Goal: Use online tool/utility: Use online tool/utility

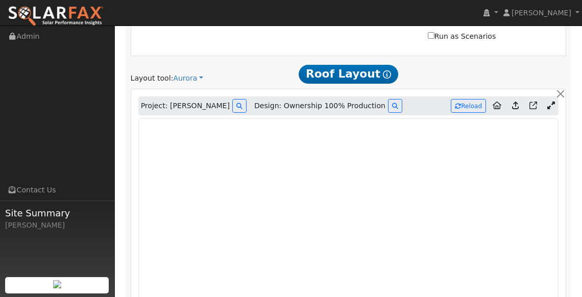
scroll to position [580, 0]
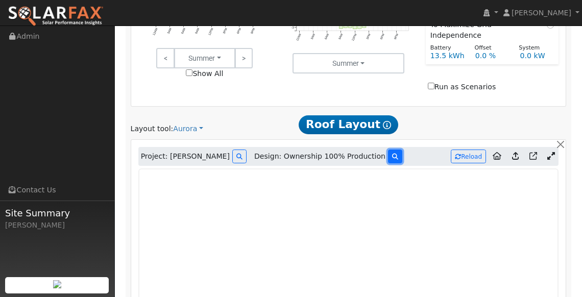
click at [392, 154] on icon at bounding box center [395, 157] width 6 height 6
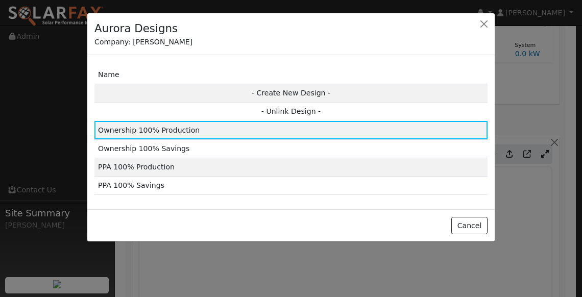
scroll to position [576, 0]
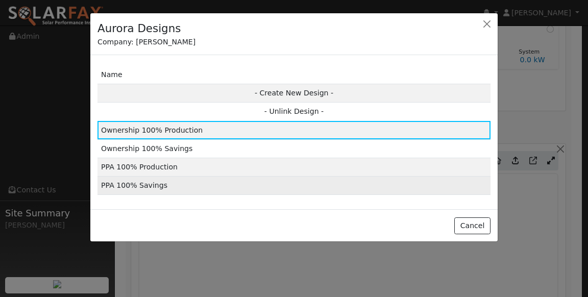
click at [158, 185] on td "PPA 100% Savings" at bounding box center [294, 186] width 393 height 18
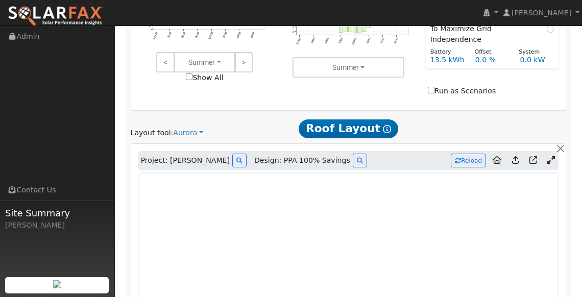
type input "12505"
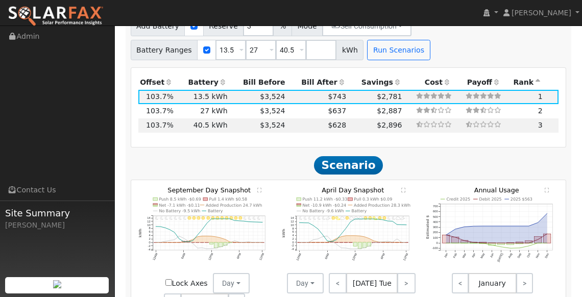
scroll to position [1246, 0]
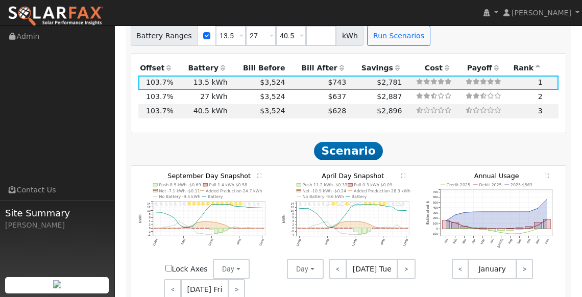
click at [259, 173] on icon "11PM - undefined 10PM - Clear 9PM - Clear 8PM - Clear 7PM - Clear 6PM - Clear 5…" at bounding box center [204, 220] width 133 height 95
click at [258, 174] on text "" at bounding box center [259, 176] width 4 height 5
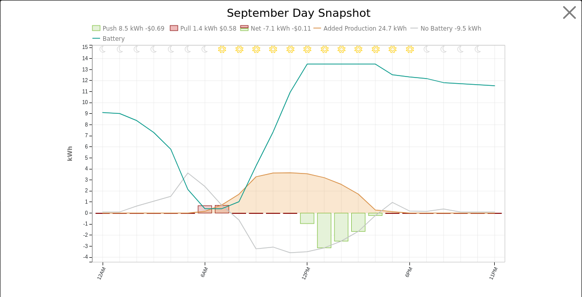
scroll to position [1237, 0]
click at [567, 6] on button "button" at bounding box center [575, 12] width 19 height 19
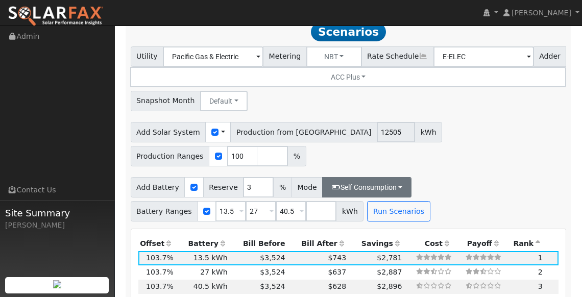
scroll to position [1066, 0]
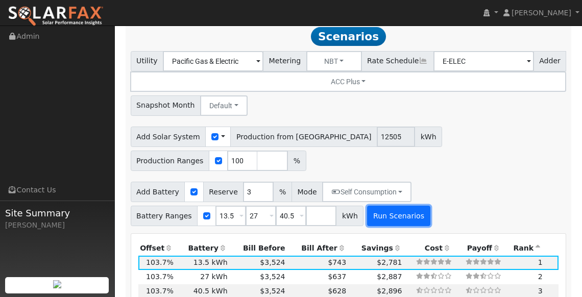
click at [390, 206] on button "Run Scenarios" at bounding box center [398, 216] width 63 height 20
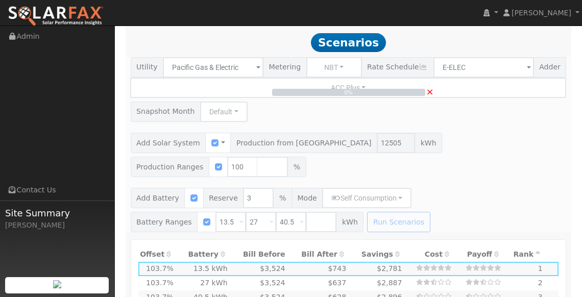
scroll to position [1053, 0]
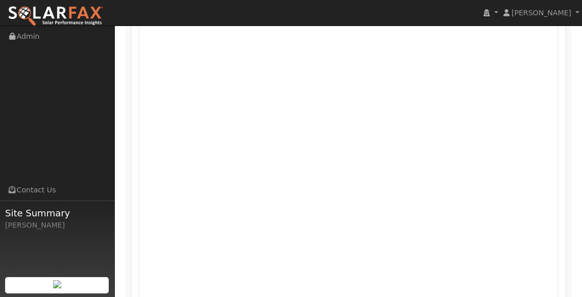
type input "$29,178"
type input "$13,613"
type input "8.3"
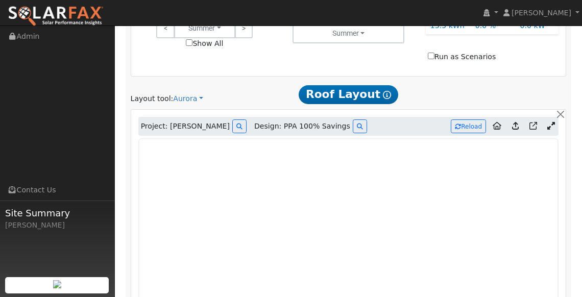
scroll to position [606, 0]
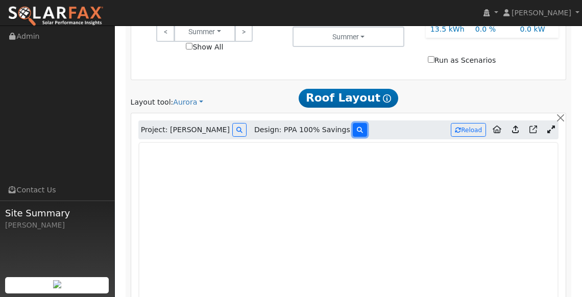
click at [357, 127] on icon at bounding box center [360, 130] width 6 height 6
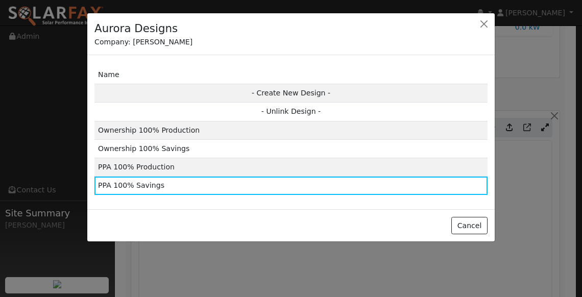
scroll to position [602, 0]
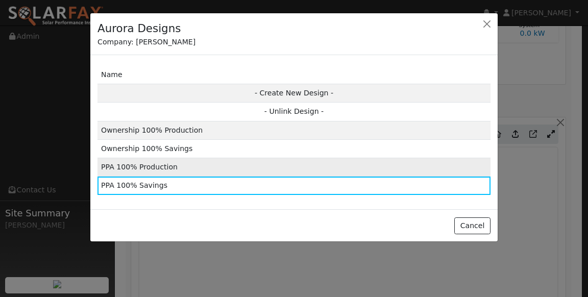
click at [149, 165] on td "PPA 100% Production" at bounding box center [294, 167] width 393 height 18
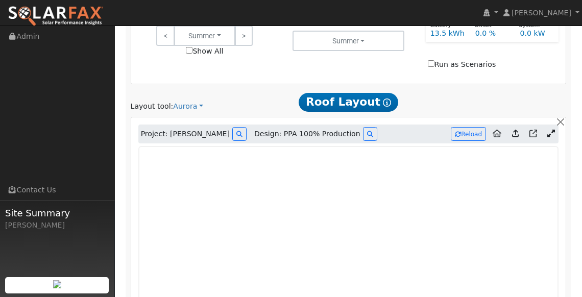
type input "7383"
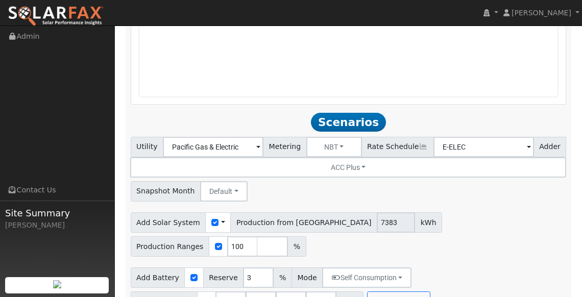
scroll to position [1127, 0]
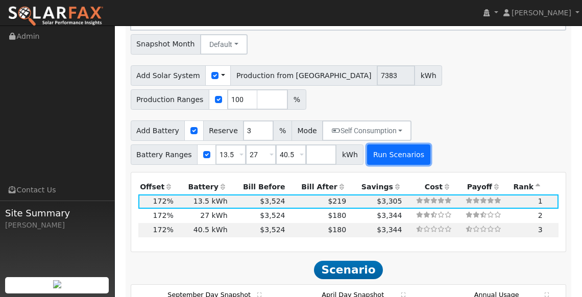
click at [394, 144] on button "Run Scenarios" at bounding box center [398, 154] width 63 height 20
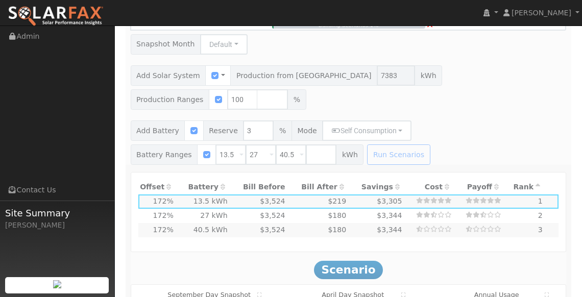
type input "$17,227"
type input "$10,028"
type input "4.9"
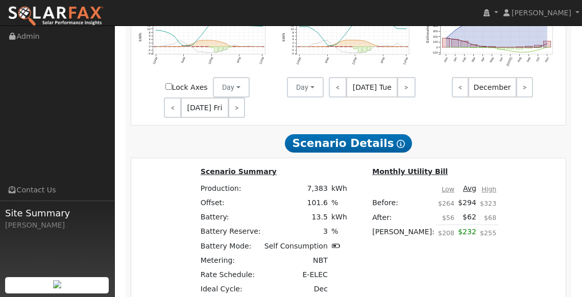
scroll to position [1431, 0]
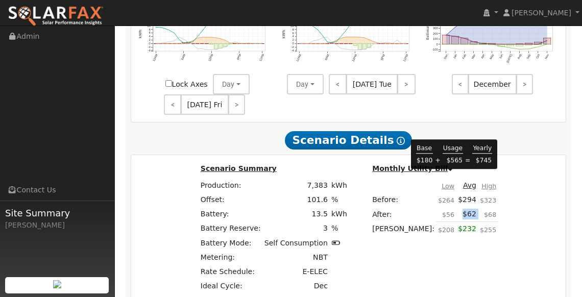
drag, startPoint x: 464, startPoint y: 179, endPoint x: 446, endPoint y: 181, distance: 17.5
click at [446, 207] on tr "After: $56 $62 $68" at bounding box center [435, 214] width 128 height 15
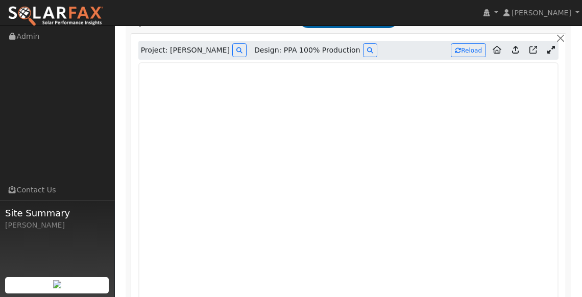
scroll to position [677, 0]
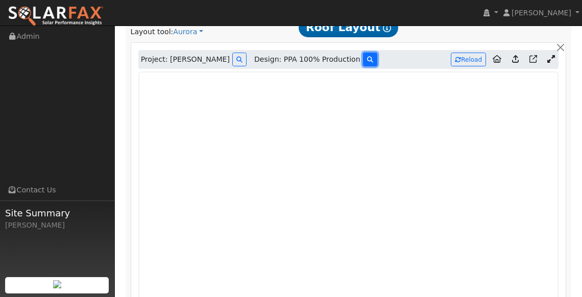
click at [367, 57] on icon at bounding box center [370, 60] width 6 height 6
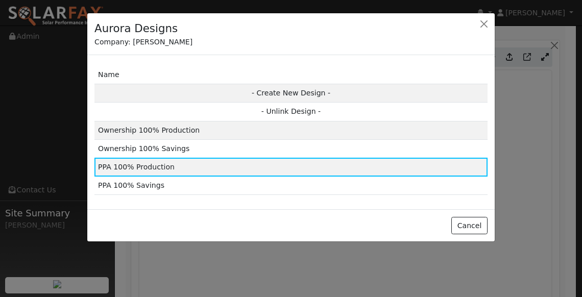
scroll to position [668, 0]
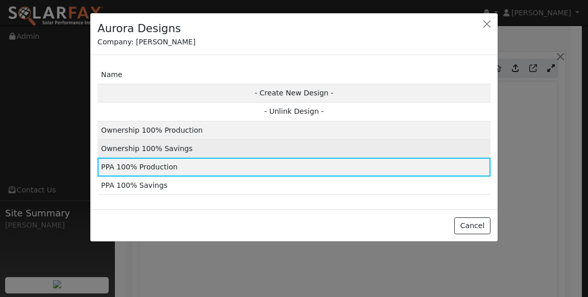
click at [164, 147] on td "Ownership 100% Savings" at bounding box center [294, 148] width 393 height 18
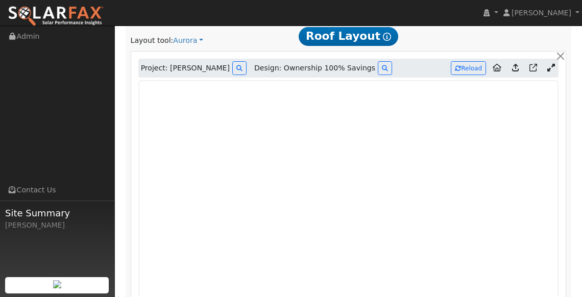
type input "12250"
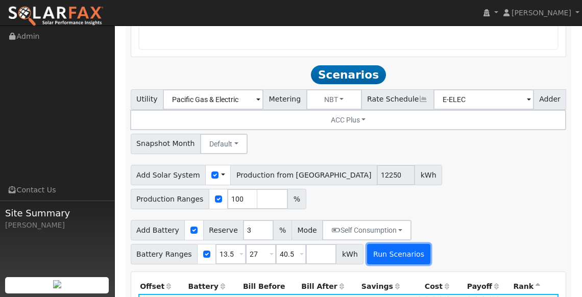
scroll to position [1026, 0]
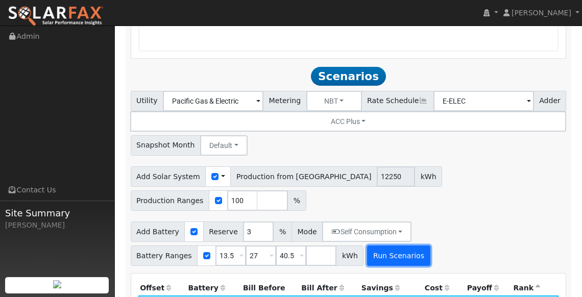
click at [387, 246] on button "Run Scenarios" at bounding box center [398, 256] width 63 height 20
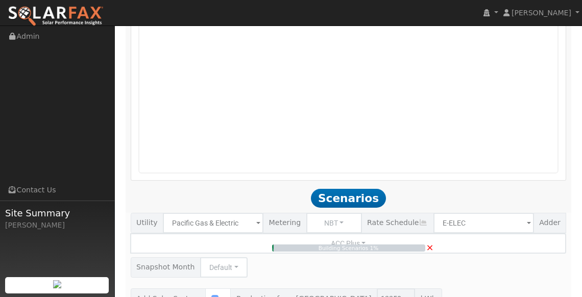
scroll to position [793, 0]
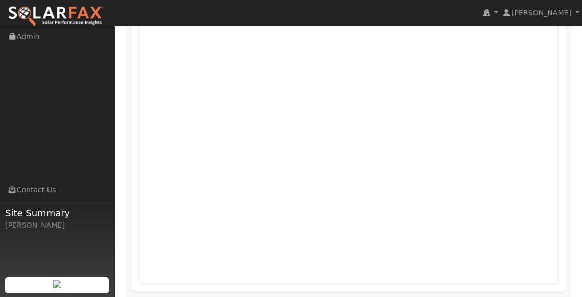
type input "$28,583"
type input "$13,435"
type input "8.2"
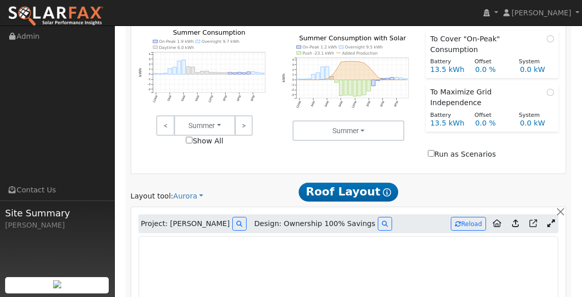
scroll to position [509, 0]
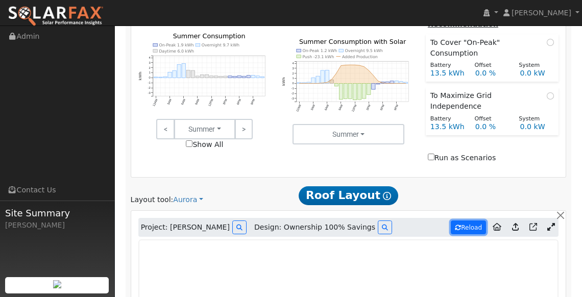
click at [455, 221] on button "Reload" at bounding box center [468, 228] width 35 height 14
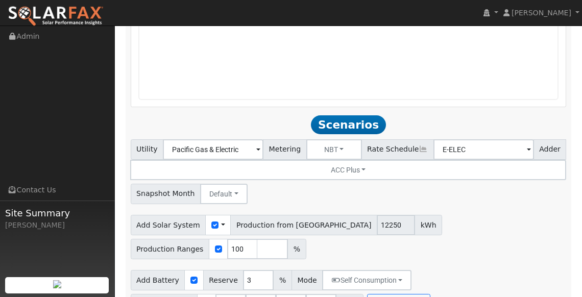
scroll to position [988, 0]
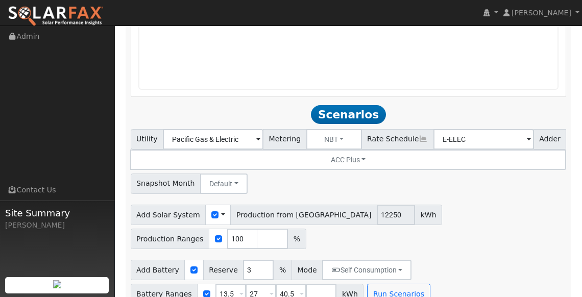
type input "8965"
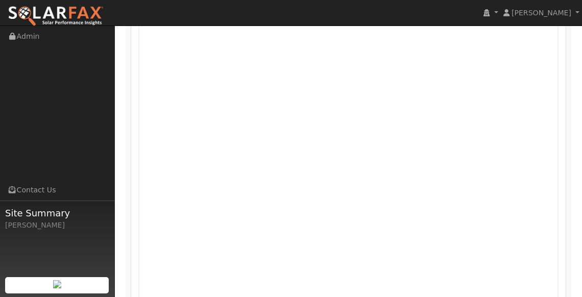
scroll to position [633, 0]
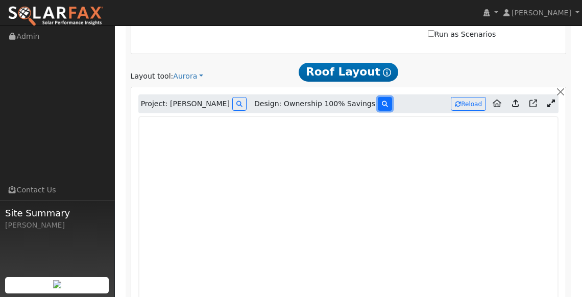
click at [378, 97] on button at bounding box center [385, 104] width 14 height 14
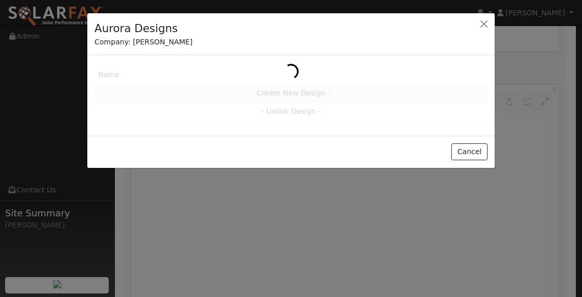
scroll to position [630, 0]
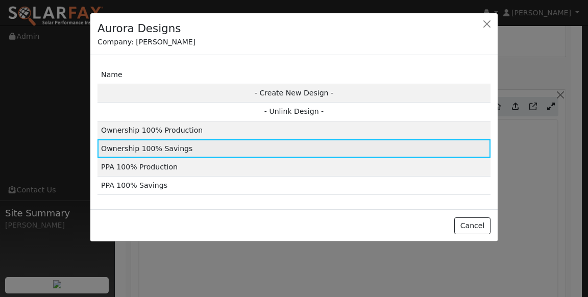
click at [168, 141] on td "Ownership 100% Savings" at bounding box center [294, 148] width 393 height 18
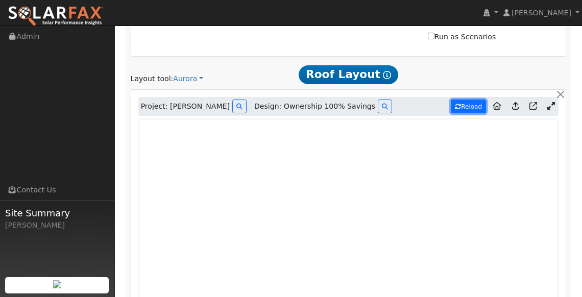
click at [469, 100] on button "Reload" at bounding box center [468, 107] width 35 height 14
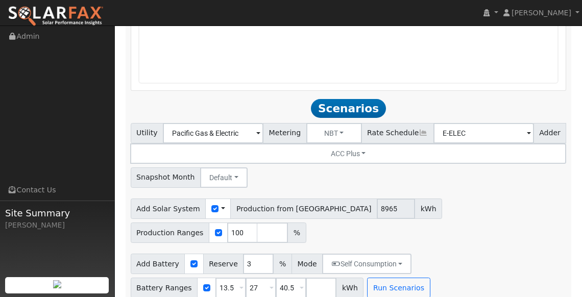
scroll to position [1002, 0]
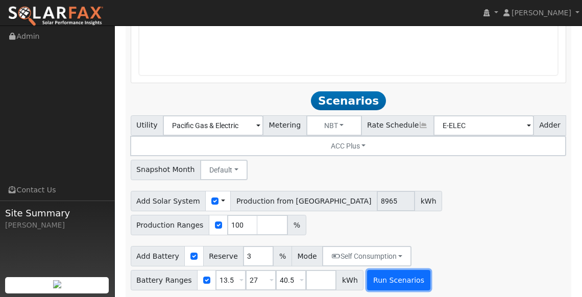
click at [403, 270] on button "Run Scenarios" at bounding box center [398, 280] width 63 height 20
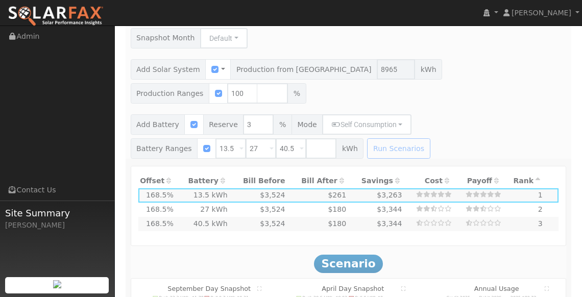
scroll to position [1062, 0]
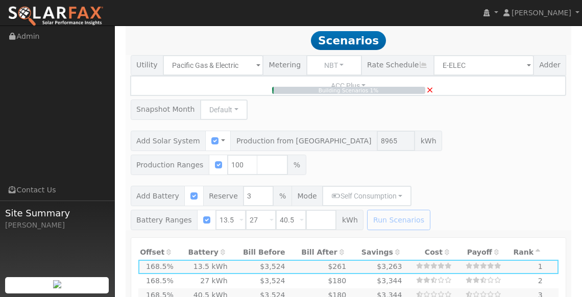
type input "$20,918"
type input "$11,135"
type input "6.0"
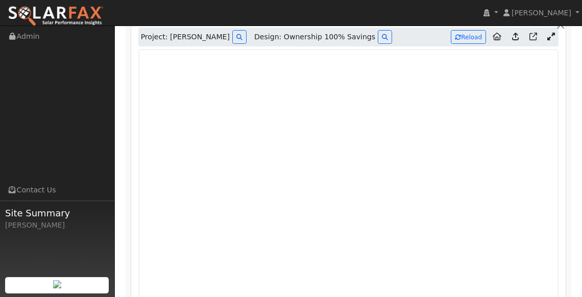
scroll to position [700, 0]
